Goal: Transaction & Acquisition: Purchase product/service

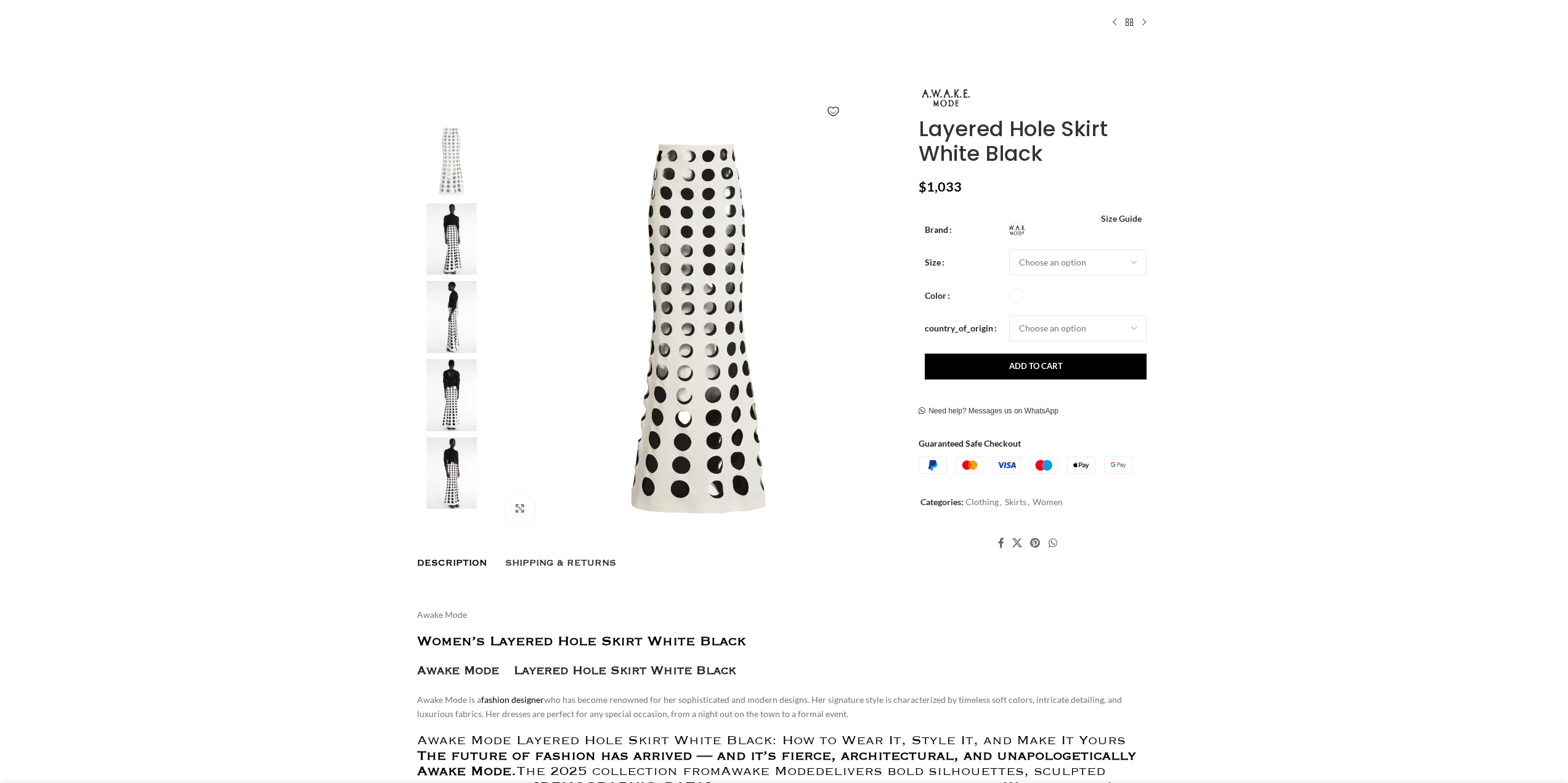
scroll to position [123, 0]
click at [1108, 263] on select "Choose an option 6 UK 8 UK 10 [GEOGRAPHIC_DATA] 12 [GEOGRAPHIC_DATA] 14 [GEOGRA…" at bounding box center [1078, 261] width 137 height 26
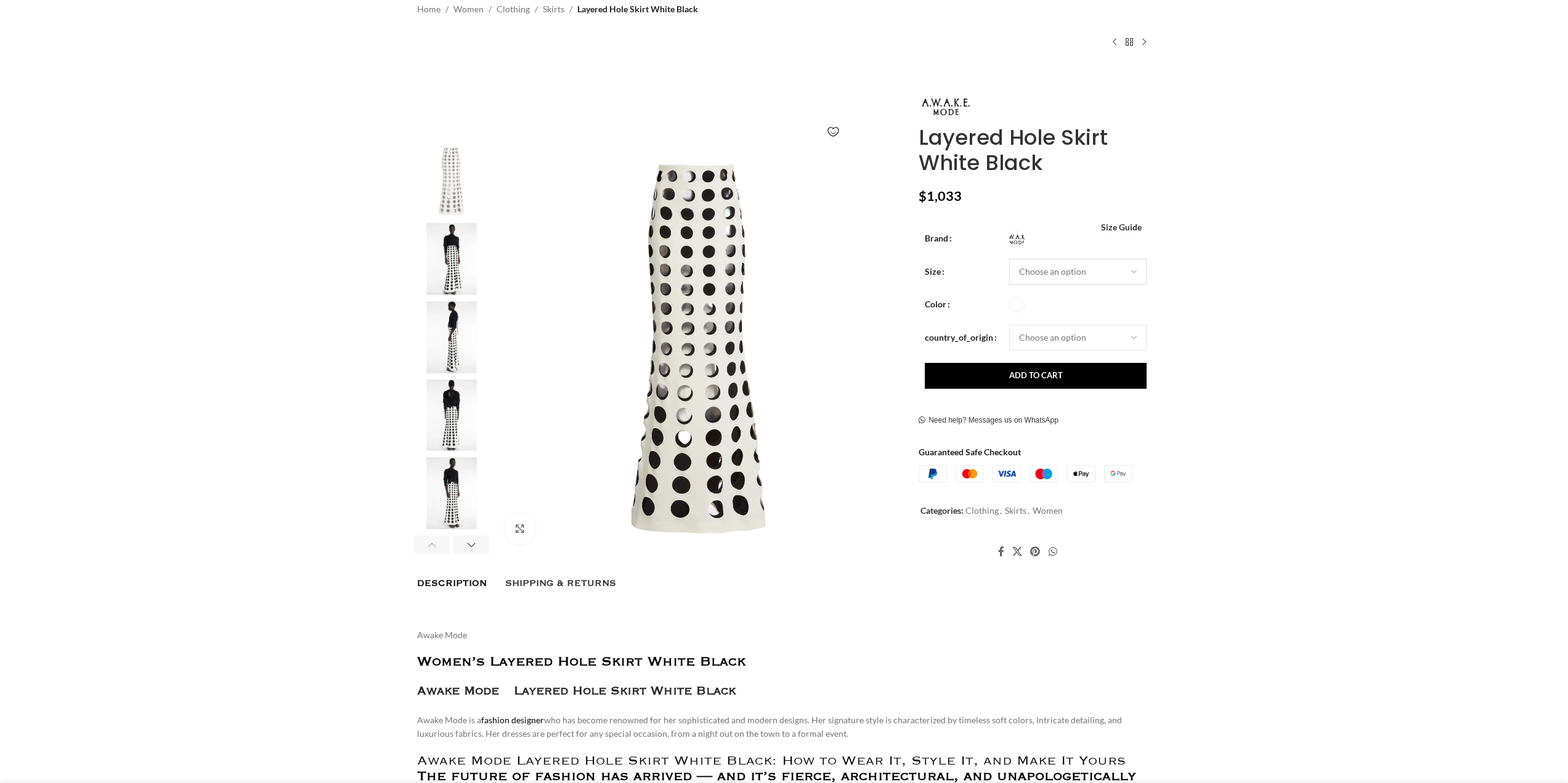
click at [1108, 263] on select "Choose an option 6 UK 8 UK 10 [GEOGRAPHIC_DATA] 12 [GEOGRAPHIC_DATA] 14 [GEOGRA…" at bounding box center [1078, 272] width 137 height 26
click at [887, 352] on div "Next slide" at bounding box center [887, 350] width 31 height 31
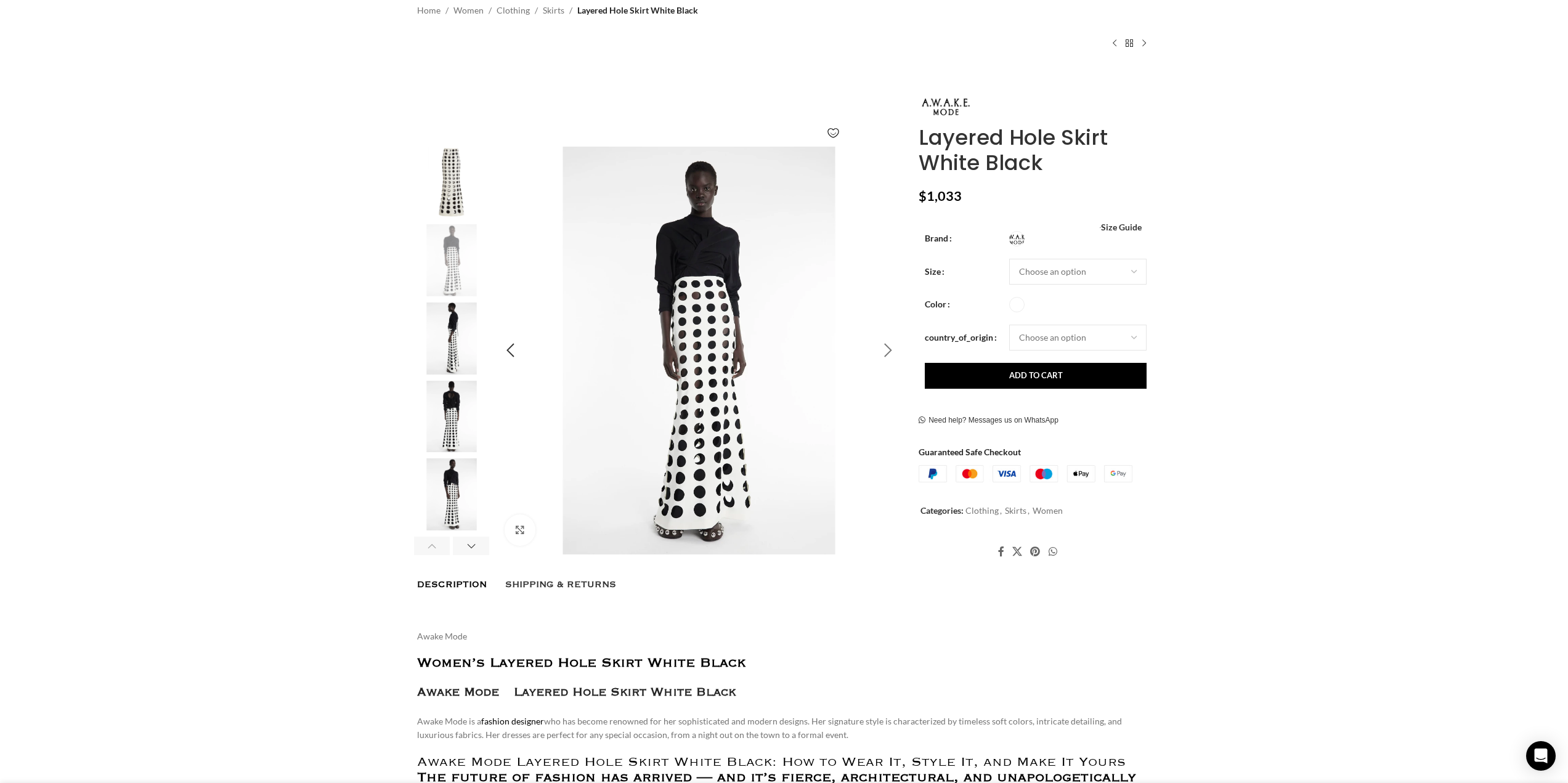
click at [887, 352] on div "Next slide" at bounding box center [887, 350] width 31 height 31
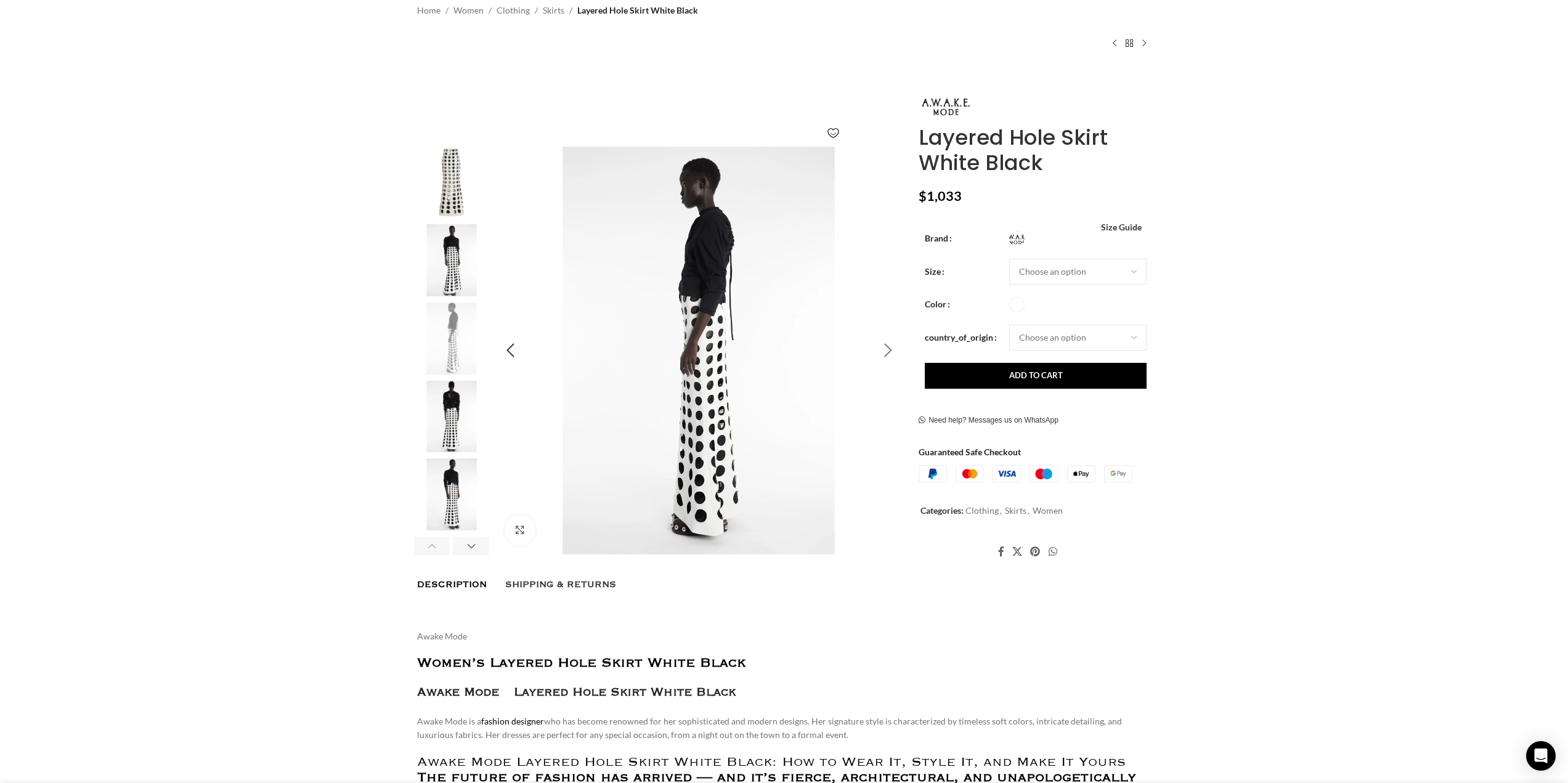
click at [887, 352] on div "Next slide" at bounding box center [887, 350] width 31 height 31
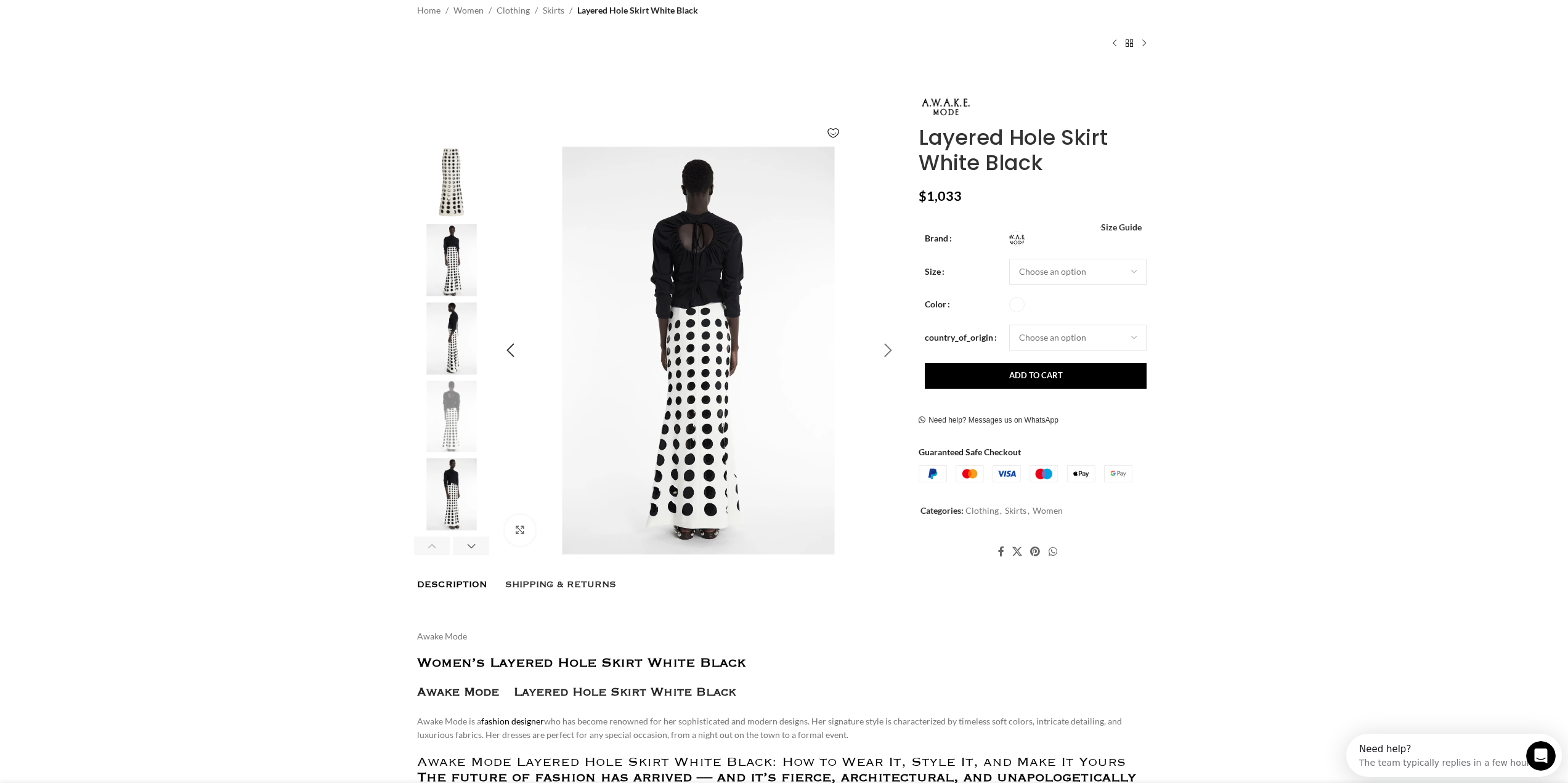
scroll to position [0, 0]
click at [887, 352] on div "Next slide" at bounding box center [887, 350] width 31 height 31
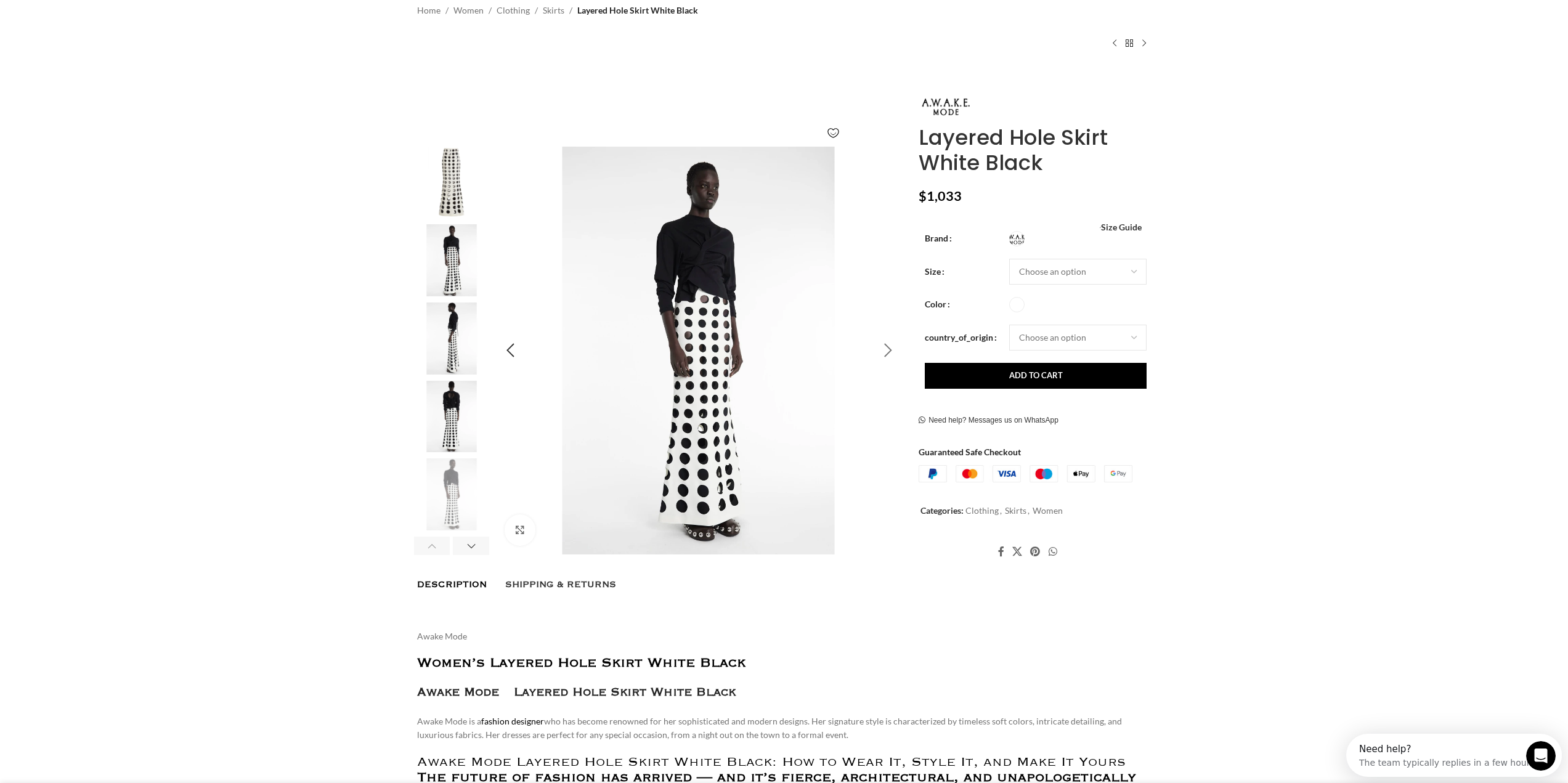
scroll to position [0, 130]
click at [887, 352] on div "Next slide" at bounding box center [887, 350] width 31 height 31
